Goal: Find contact information: Find contact information

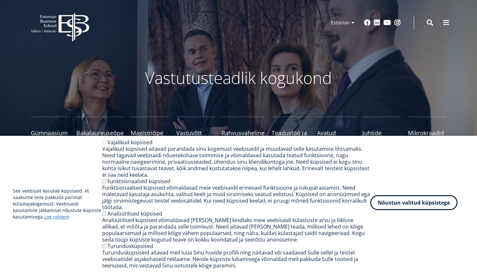
click at [427, 202] on button "Nõustun valitud küpsistega" at bounding box center [413, 202] width 87 height 15
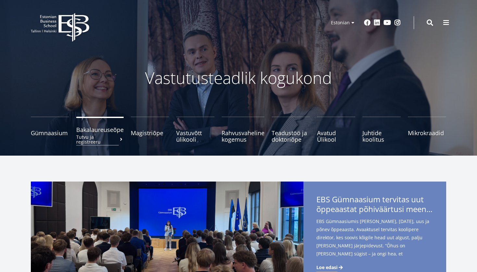
click at [105, 132] on span "Bakalaureuseõpe Tutvu ja registreeru" at bounding box center [99, 130] width 47 height 6
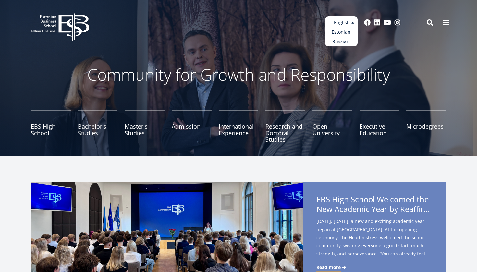
click at [353, 20] on ul "Estonian English Russian" at bounding box center [341, 31] width 32 height 30
click at [342, 34] on link "Estonian" at bounding box center [341, 32] width 32 height 9
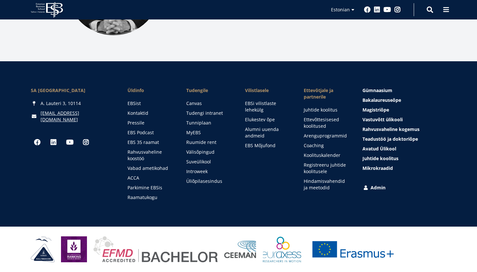
scroll to position [927, 0]
click at [142, 112] on link "Kontaktid" at bounding box center [151, 113] width 46 height 6
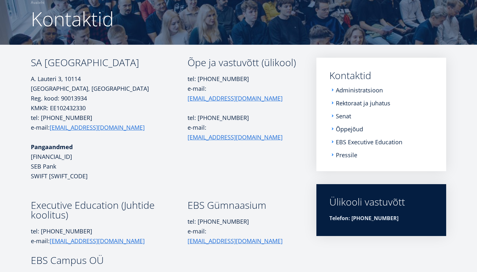
scroll to position [61, 0]
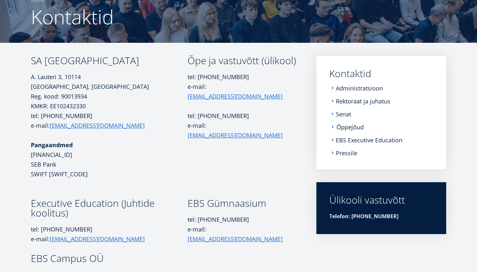
click at [352, 128] on link "Õppejõud" at bounding box center [350, 127] width 27 height 6
click at [346, 92] on link "Administratsioon" at bounding box center [360, 88] width 47 height 6
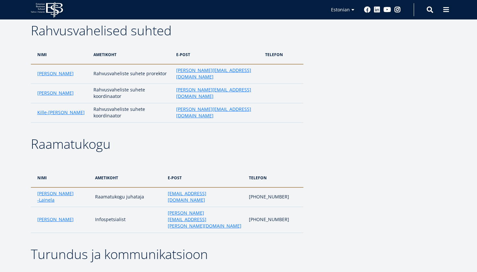
scroll to position [961, 0]
